Goal: Task Accomplishment & Management: Complete application form

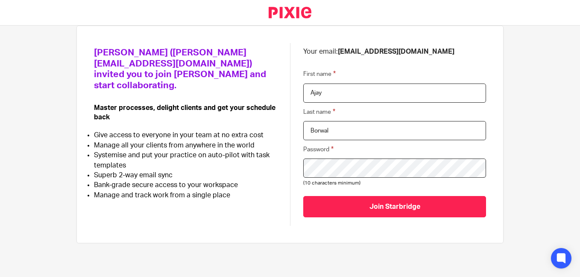
scroll to position [56, 0]
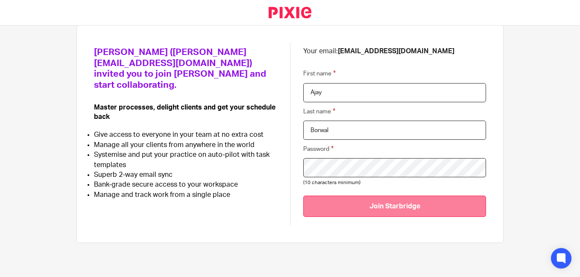
click at [378, 214] on input "Join Starbridge" at bounding box center [394, 206] width 183 height 21
click at [384, 212] on input "Join Starbridge" at bounding box center [394, 206] width 183 height 21
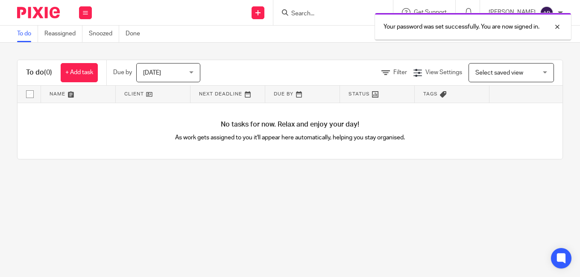
drag, startPoint x: 555, startPoint y: 29, endPoint x: 408, endPoint y: 60, distance: 149.9
click at [555, 29] on div at bounding box center [550, 27] width 23 height 10
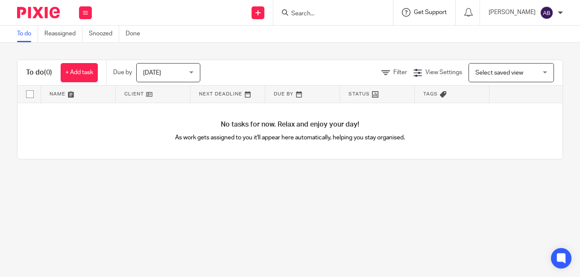
click at [441, 10] on span "Get Support" at bounding box center [430, 12] width 33 height 6
click at [417, 66] on span "Access the academy" at bounding box center [426, 67] width 72 height 9
click at [437, 13] on span "Get Support" at bounding box center [430, 12] width 33 height 6
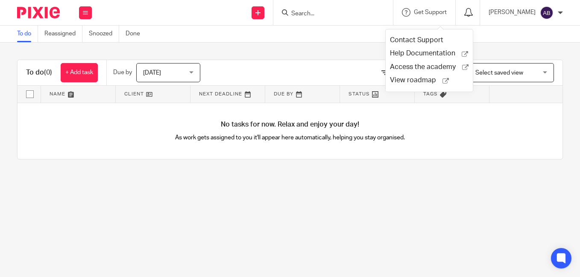
click at [472, 12] on icon at bounding box center [468, 12] width 9 height 9
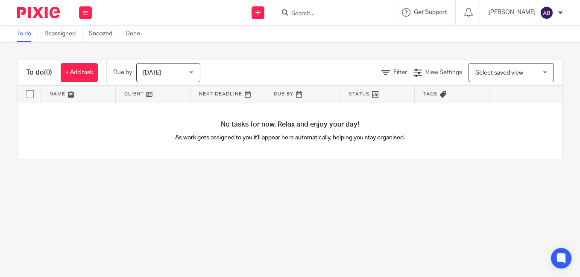
click at [165, 129] on h4 "No tasks for now. Relax and enjoy your day!" at bounding box center [289, 124] width 545 height 9
click at [69, 38] on link "Reassigned" at bounding box center [63, 34] width 38 height 17
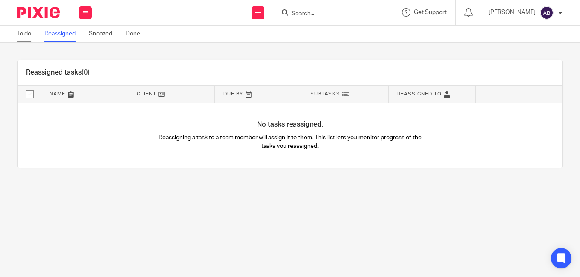
click at [33, 36] on link "To do" at bounding box center [27, 34] width 21 height 17
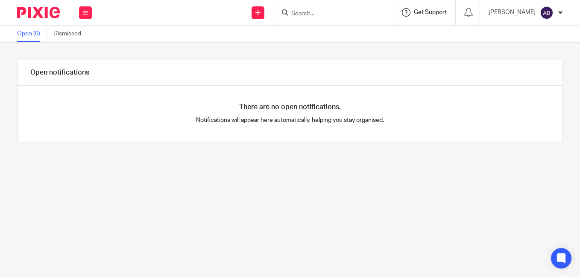
click at [435, 13] on span "Get Support" at bounding box center [430, 12] width 33 height 6
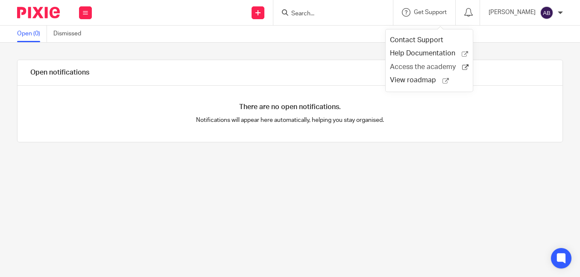
click at [419, 70] on span "Access the academy" at bounding box center [426, 67] width 72 height 9
